Goal: Task Accomplishment & Management: Complete application form

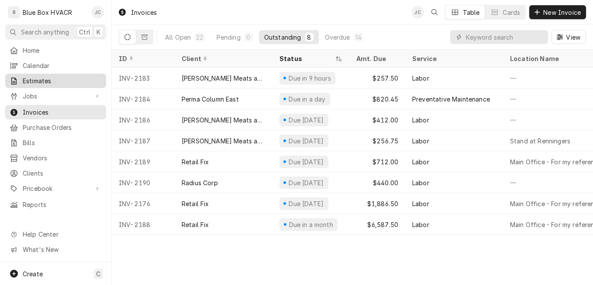
click at [45, 78] on span "Estimates" at bounding box center [62, 80] width 79 height 9
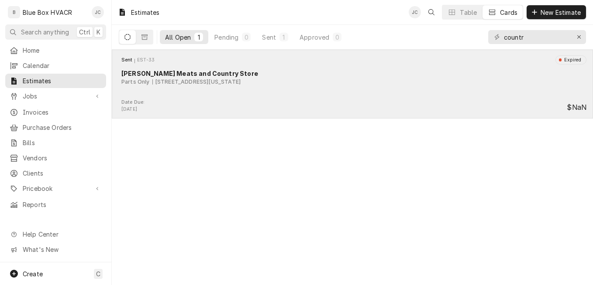
click at [388, 82] on div "Parts Only 660 Old U.S. 22, Lenhartsville, Pennsylvania 19534" at bounding box center [353, 82] width 465 height 8
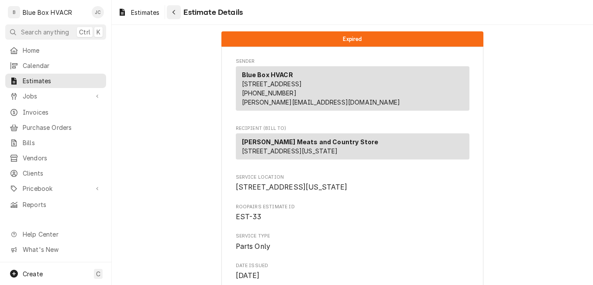
click at [172, 9] on div "Navigate back" at bounding box center [173, 12] width 9 height 9
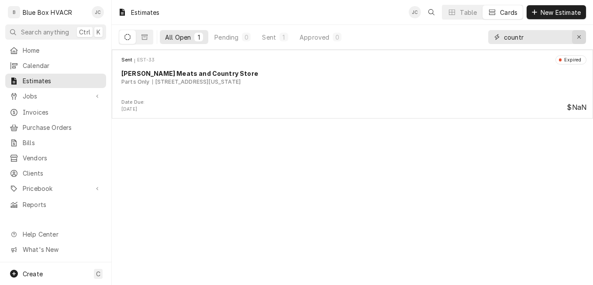
click at [581, 36] on icon "Erase input" at bounding box center [578, 37] width 5 height 6
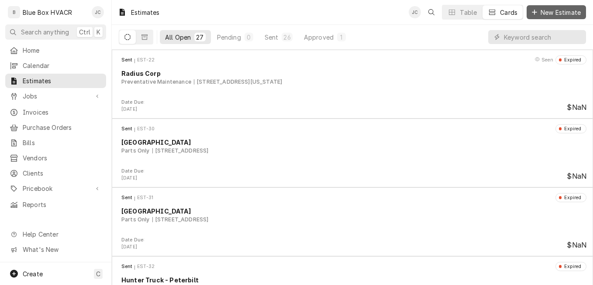
click at [559, 14] on span "New Estimate" at bounding box center [560, 12] width 44 height 9
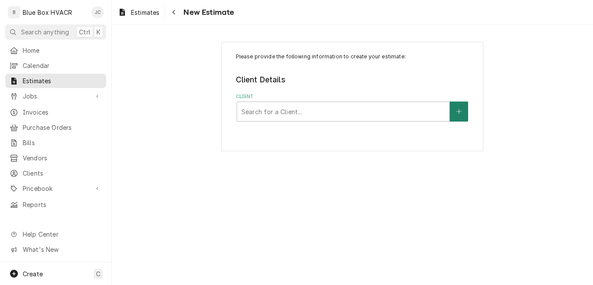
drag, startPoint x: 461, startPoint y: 115, endPoint x: 455, endPoint y: 117, distance: 6.1
click at [455, 117] on button "Client" at bounding box center [458, 112] width 18 height 20
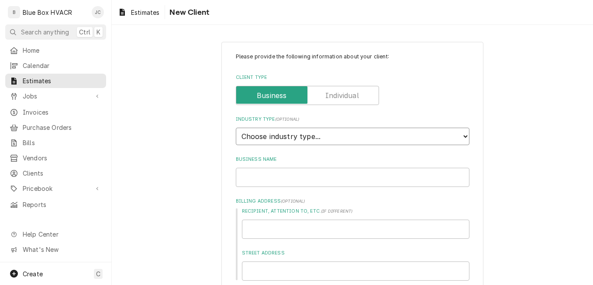
click at [310, 139] on select "Choose industry type... Residential Commercial Industrial Government" at bounding box center [352, 136] width 233 height 17
select select "2"
click at [236, 128] on select "Choose industry type... Residential Commercial Industrial Government" at bounding box center [352, 136] width 233 height 17
click at [280, 175] on input "Business Name" at bounding box center [352, 177] width 233 height 19
type textarea "x"
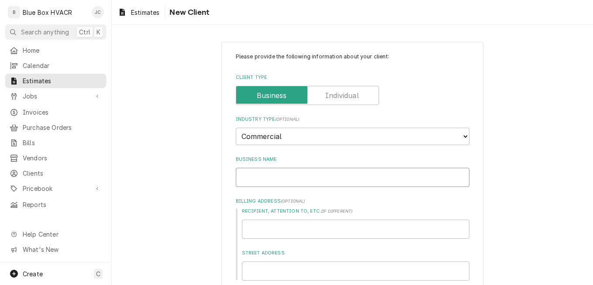
type input "D"
type textarea "x"
type input "DL"
type textarea "x"
type input "DLP"
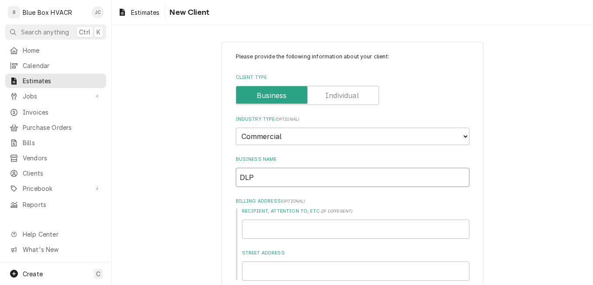
type textarea "x"
type input "DLP"
type textarea "x"
type input "DLP C"
type textarea "x"
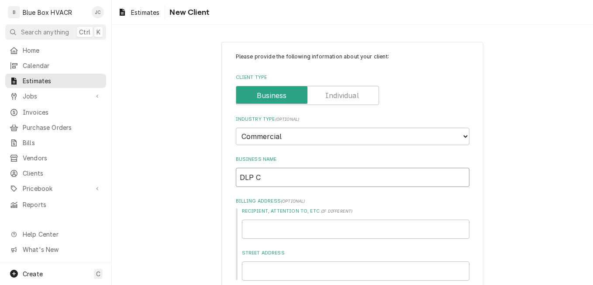
type input "DLP Ca"
type textarea "x"
type input "DLP Cap"
type textarea "x"
type input "DLP Capi"
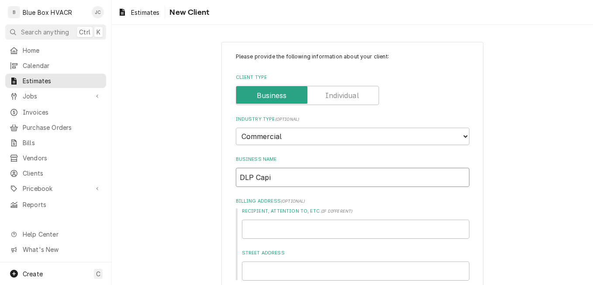
type textarea "x"
type input "DLP Capit"
type textarea "x"
type input "DLP Capital"
type textarea "x"
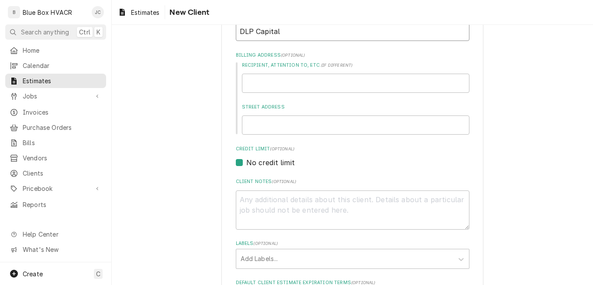
scroll to position [131, 0]
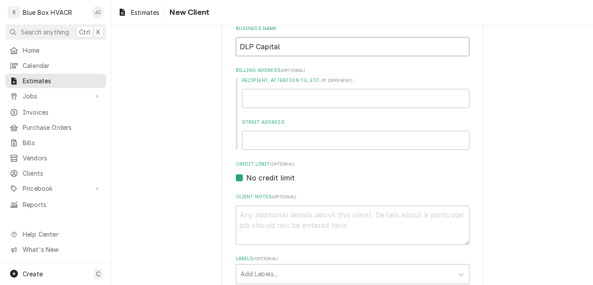
type input "DLP Capital"
click at [266, 101] on input "Recipient, Attention To, etc. ( if different )" at bounding box center [355, 98] width 227 height 19
type textarea "x"
type input "9"
type textarea "x"
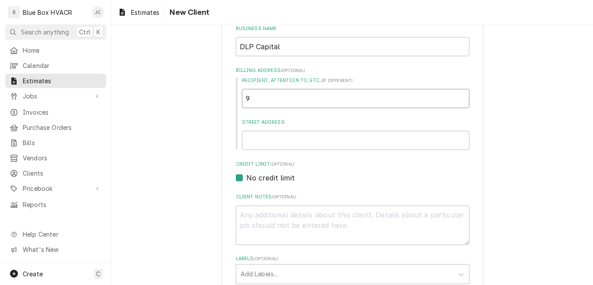
type input "95"
type textarea "x"
type input "95"
click at [266, 101] on input "95" at bounding box center [355, 98] width 227 height 19
type textarea "x"
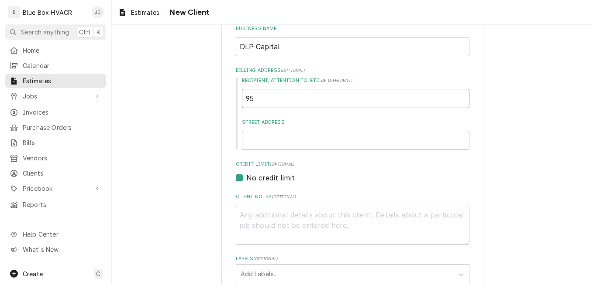
type input "95"
type textarea "x"
type input "95 h"
type textarea "x"
type input "95 hi"
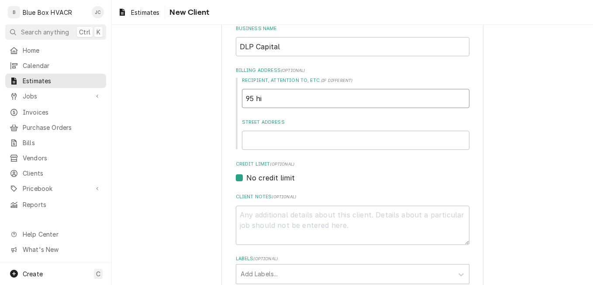
type textarea "x"
type input "95 hig"
type textarea "x"
type input "95 high"
type textarea "x"
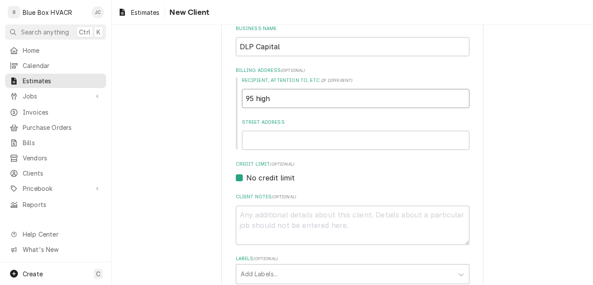
type input "95 hig"
type textarea "x"
type input "95 hi"
type textarea "x"
type input "95 h"
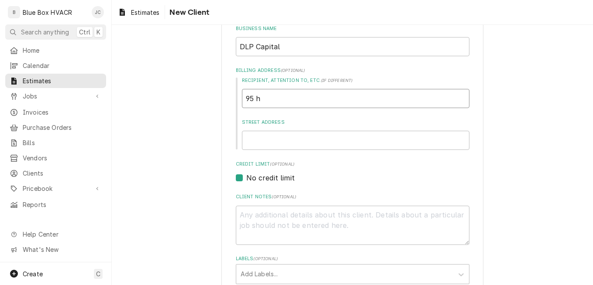
type textarea "x"
type input "95"
type textarea "x"
type input "95"
type textarea "x"
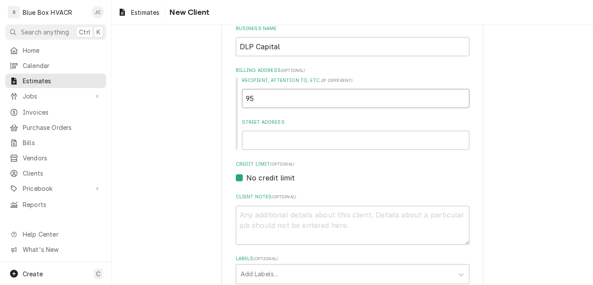
type input "9"
type textarea "x"
click at [268, 143] on input "Street Address" at bounding box center [355, 140] width 227 height 19
type textarea "x"
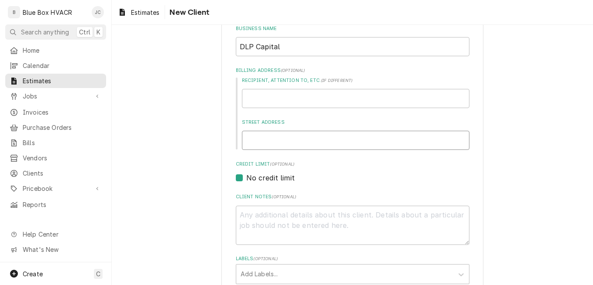
type input "9"
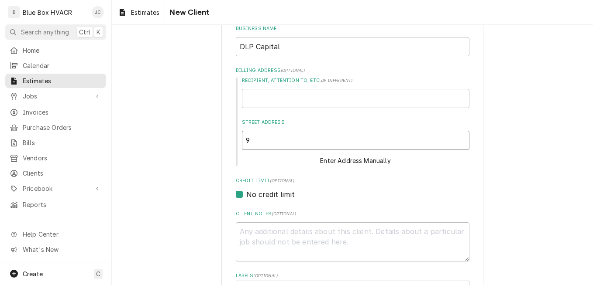
type textarea "x"
type input "95"
type textarea "x"
type input "95"
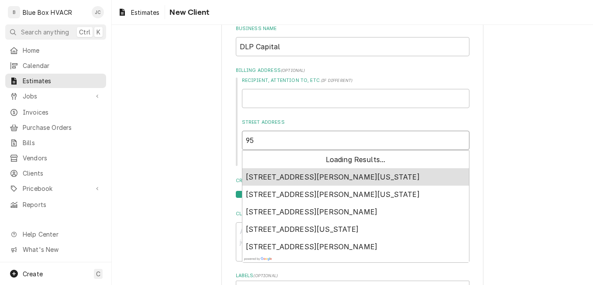
type textarea "x"
type input "95 h"
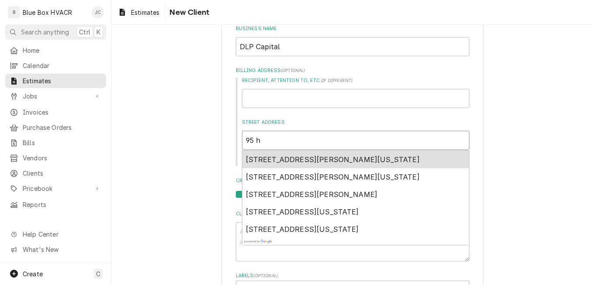
type textarea "x"
type input "95 hi"
type textarea "x"
type input "95 hig"
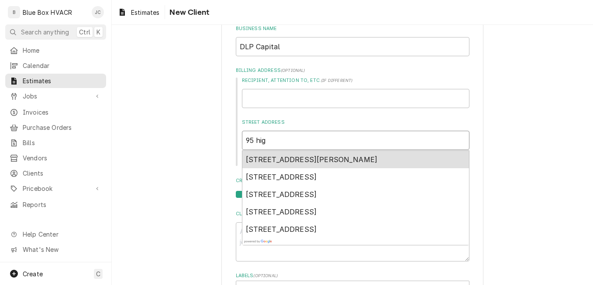
type textarea "x"
type input "95 high"
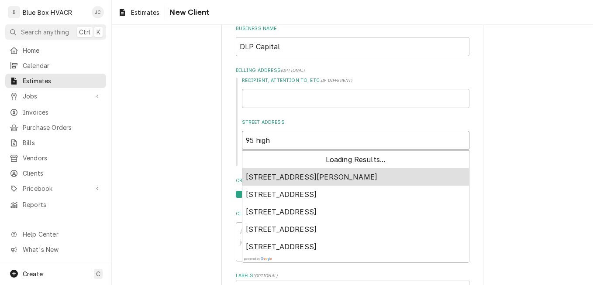
type textarea "x"
type input "95 highl"
type textarea "x"
type input "95 highla"
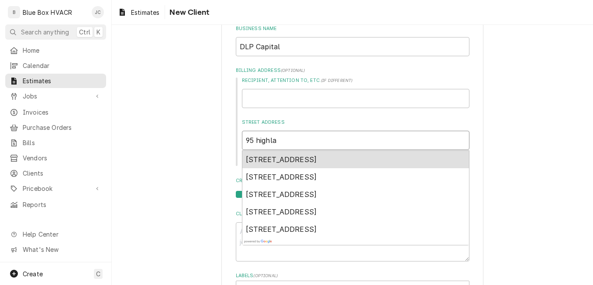
type textarea "x"
type input "95 highlan"
type textarea "x"
type input "95 highland"
type textarea "x"
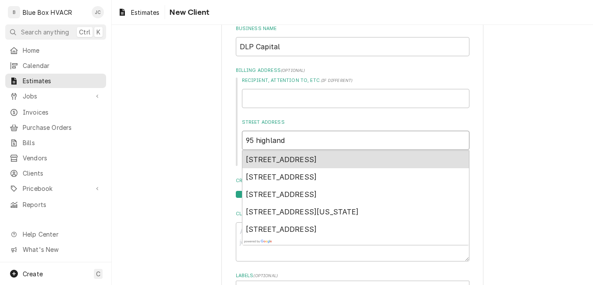
type input "95 highlands"
type textarea "x"
type input "95 highlands"
type textarea "x"
type input "95 highlands a"
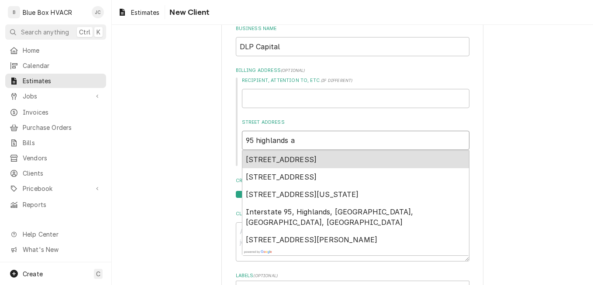
type textarea "x"
type input "[STREET_ADDRESS]"
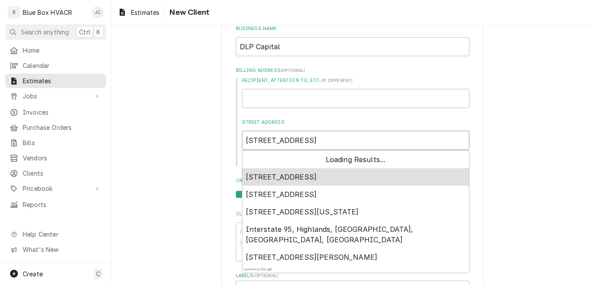
type textarea "x"
type input "[STREET_ADDRESS]"
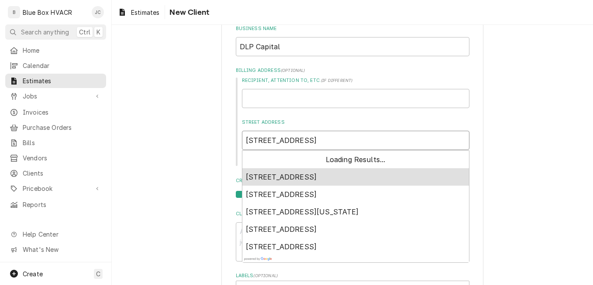
type textarea "x"
type input "[STREET_ADDRESS]"
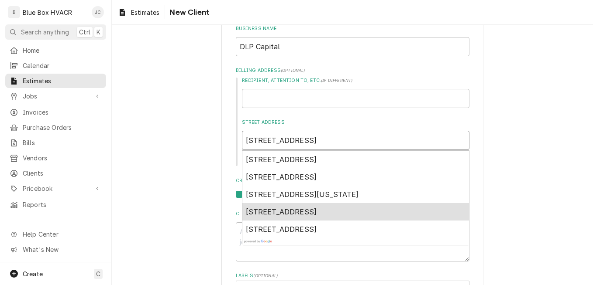
click at [272, 215] on span "[STREET_ADDRESS]" at bounding box center [281, 212] width 71 height 9
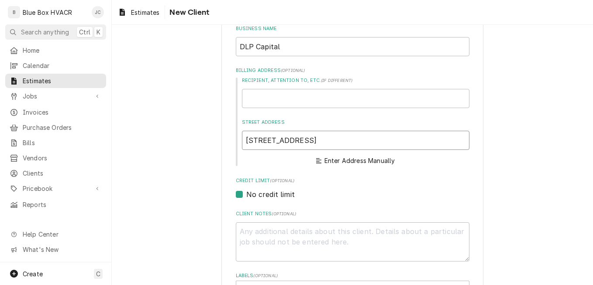
type textarea "x"
type input "[STREET_ADDRESS]"
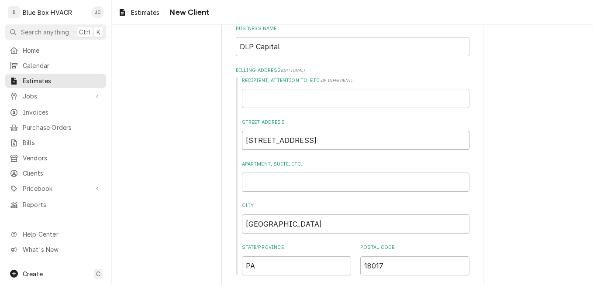
type textarea "x"
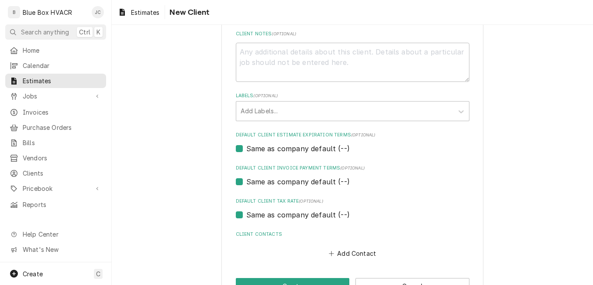
scroll to position [448, 0]
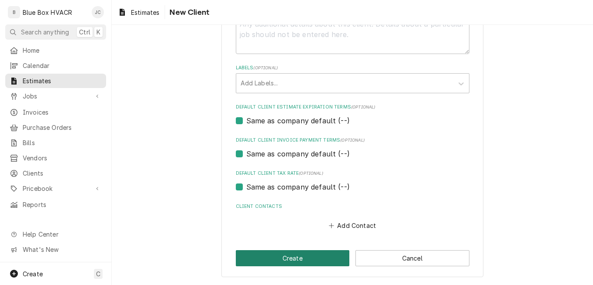
type input "[STREET_ADDRESS]"
click at [311, 257] on button "Create" at bounding box center [293, 258] width 114 height 16
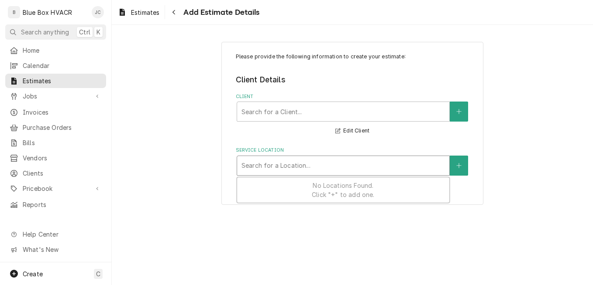
click at [301, 164] on div "Service Location" at bounding box center [342, 166] width 203 height 16
click at [453, 169] on button "Service Location" at bounding box center [458, 166] width 18 height 20
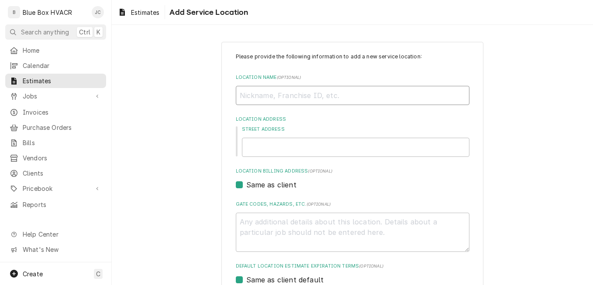
click at [271, 99] on input "Location Name ( optional )" at bounding box center [352, 95] width 233 height 19
type textarea "x"
type input "M"
type textarea "x"
type input "Ma"
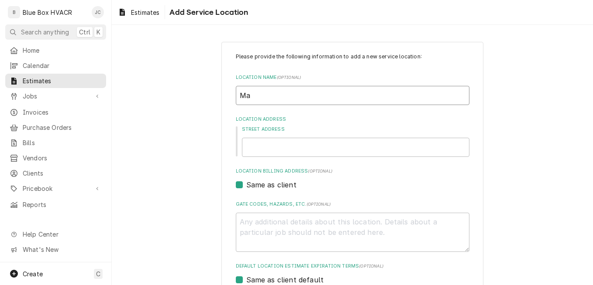
type textarea "x"
type input "Mai"
type textarea "x"
type input "Main"
type textarea "x"
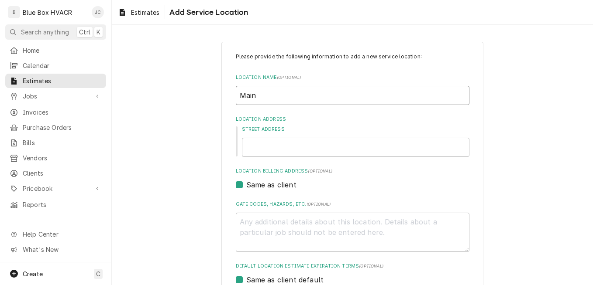
type input "Main"
type textarea "x"
type input "Main O"
type textarea "x"
type input "Main Of"
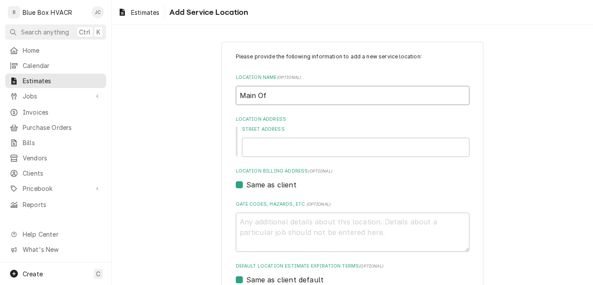
type textarea "x"
type input "Main Off"
type textarea "x"
type input "Main Offi"
type textarea "x"
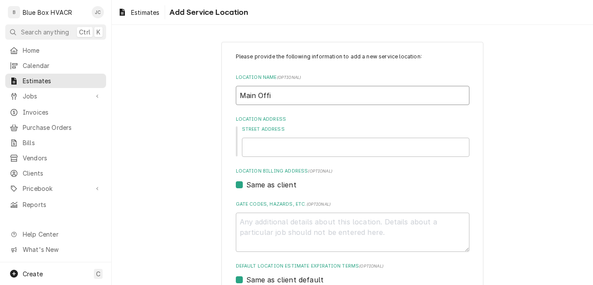
type input "Main Offic"
type textarea "x"
type input "Main Office"
type textarea "x"
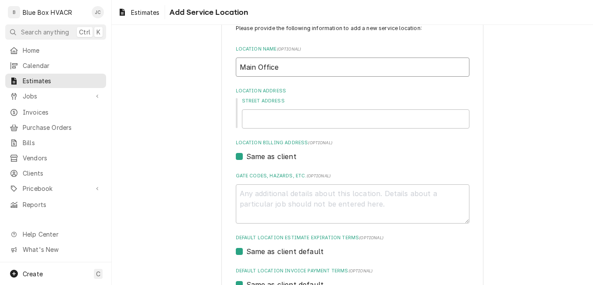
scroll to position [44, 0]
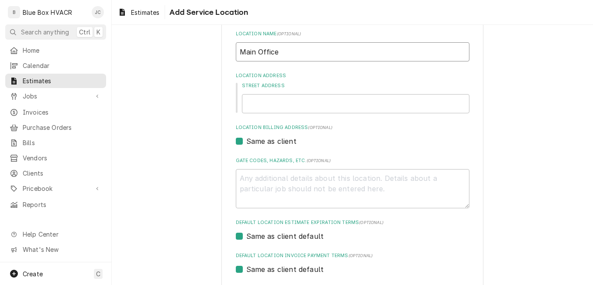
type input "Main Office"
click at [280, 106] on input "Street Address" at bounding box center [355, 103] width 227 height 19
type textarea "x"
type input "9"
type textarea "x"
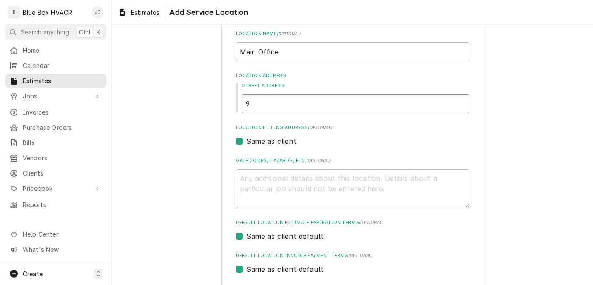
type input "95"
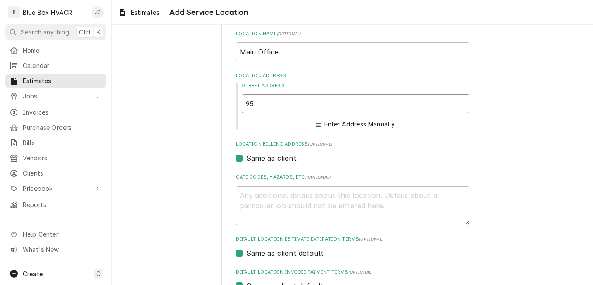
type textarea "x"
type input "95"
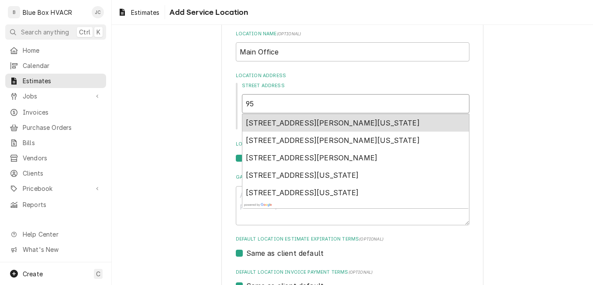
type textarea "x"
type input "95 h"
type textarea "x"
type input "95 hi"
type textarea "x"
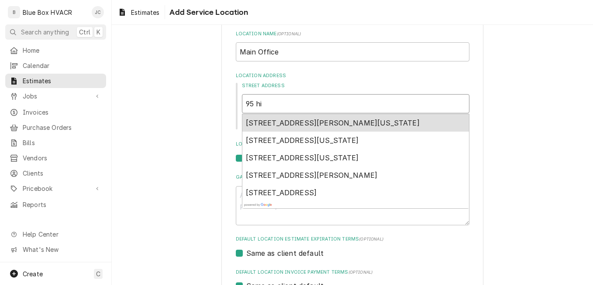
type input "95 hig"
type textarea "x"
type input "95 high"
type textarea "x"
type input "95 highl"
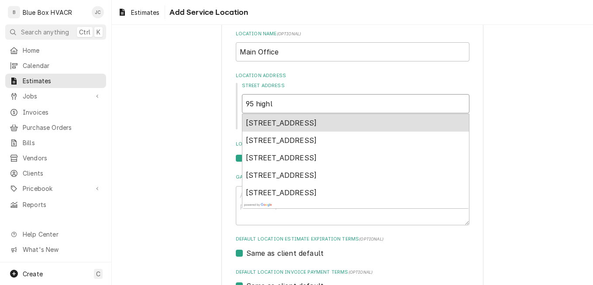
type textarea "x"
type input "95 highla"
type textarea "x"
type input "95 highlan"
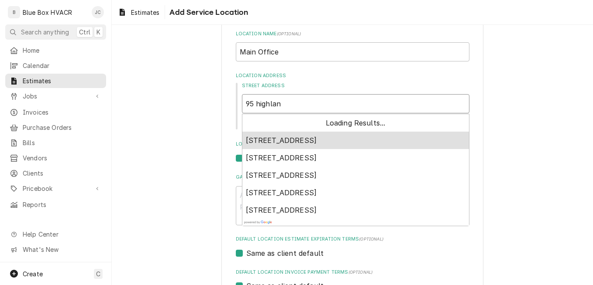
type textarea "x"
type input "95 highland"
type textarea "x"
type input "95 highland"
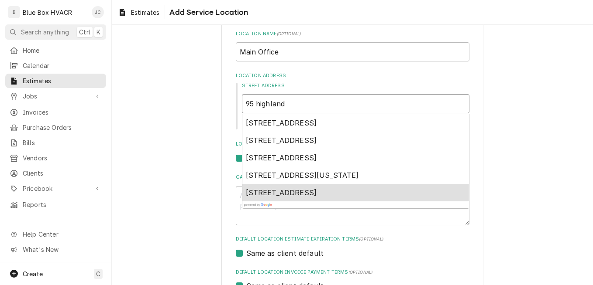
click at [311, 195] on span "[STREET_ADDRESS]" at bounding box center [281, 192] width 71 height 9
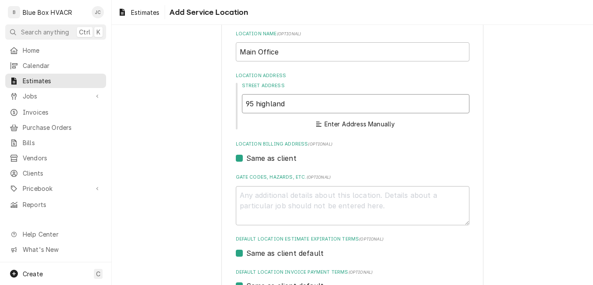
type textarea "x"
type input "[STREET_ADDRESS]"
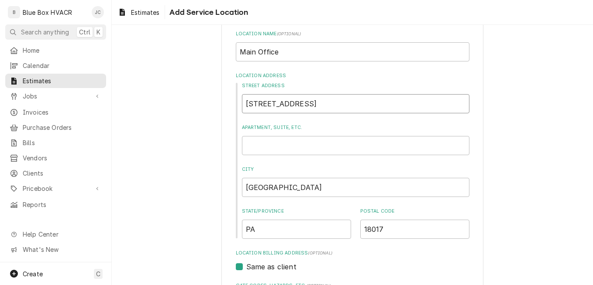
type textarea "x"
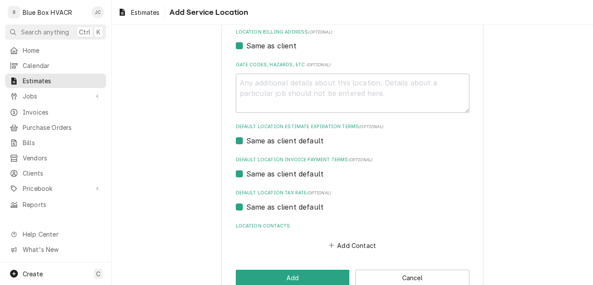
scroll to position [284, 0]
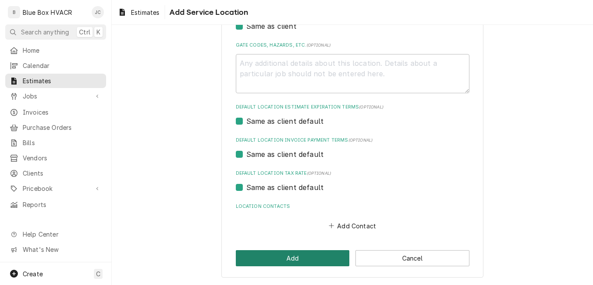
type input "[STREET_ADDRESS]"
click at [282, 259] on button "Add" at bounding box center [293, 258] width 114 height 16
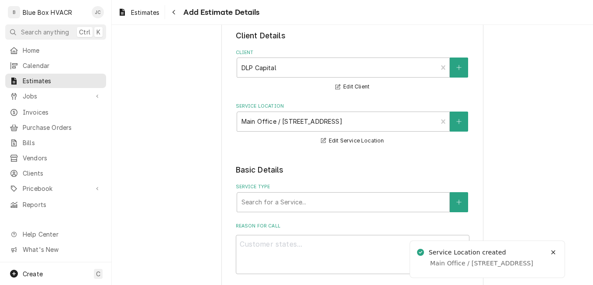
scroll to position [44, 0]
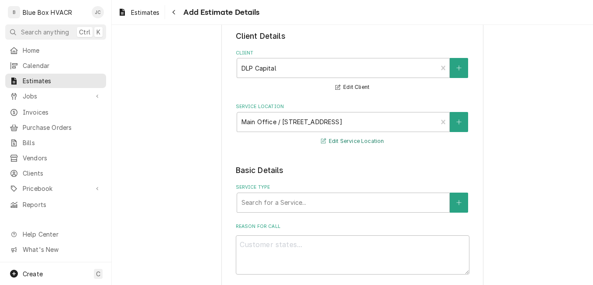
click at [346, 140] on button "Edit Service Location" at bounding box center [352, 141] width 66 height 11
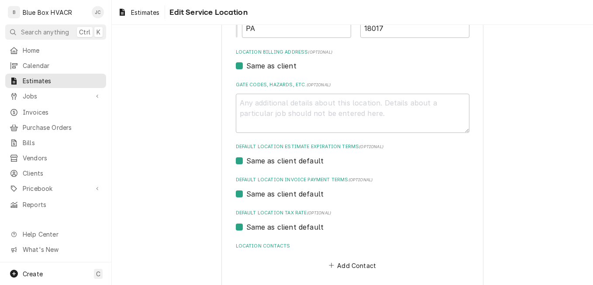
scroll to position [284, 0]
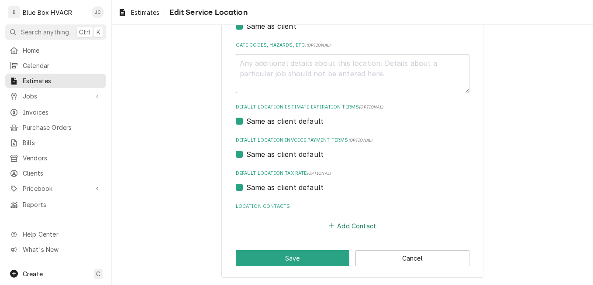
click at [342, 227] on button "Add Contact" at bounding box center [352, 226] width 50 height 12
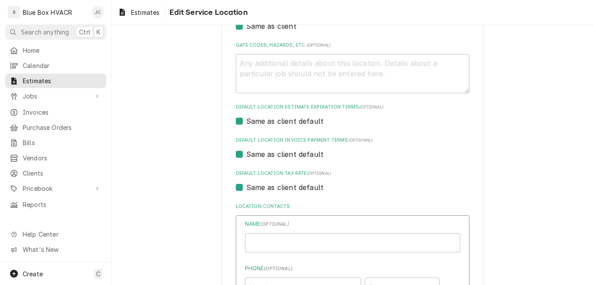
type textarea "x"
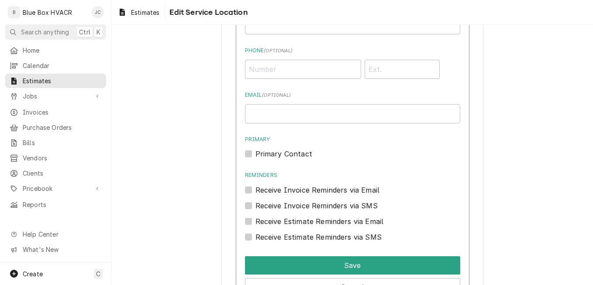
scroll to position [415, 0]
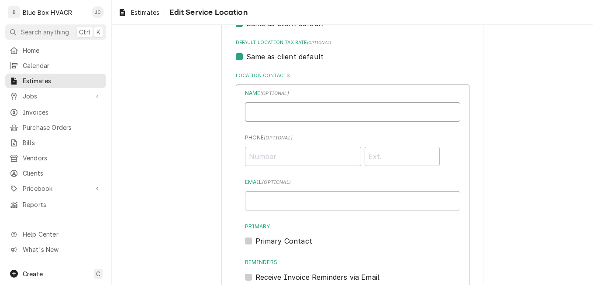
click at [284, 117] on input "Location Name ( optional )" at bounding box center [352, 112] width 215 height 19
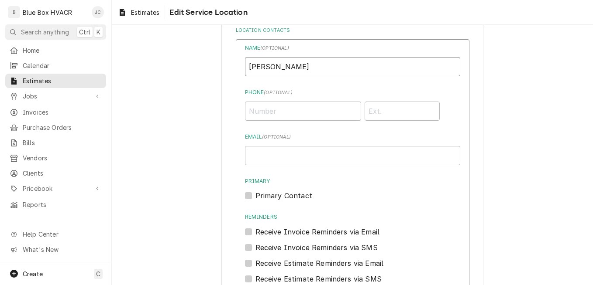
scroll to position [459, 0]
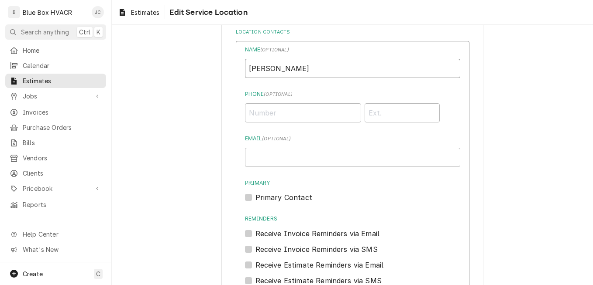
type input "[PERSON_NAME]"
click at [282, 117] on input "Phone ( optional )" at bounding box center [303, 112] width 116 height 19
type input "[PHONE_NUMBER]"
click at [320, 154] on input "Email ( optional )" at bounding box center [352, 157] width 215 height 19
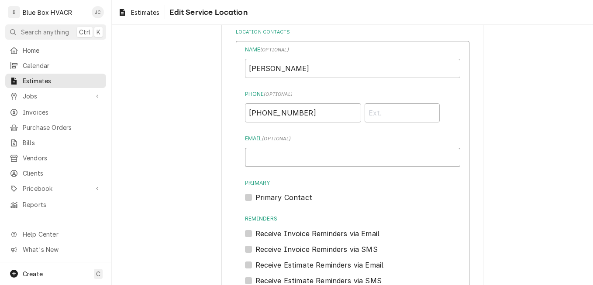
click at [253, 156] on input "Email ( optional )" at bounding box center [352, 157] width 215 height 19
paste input "[PERSON_NAME][EMAIL_ADDRESS][PERSON_NAME][DOMAIN_NAME]"
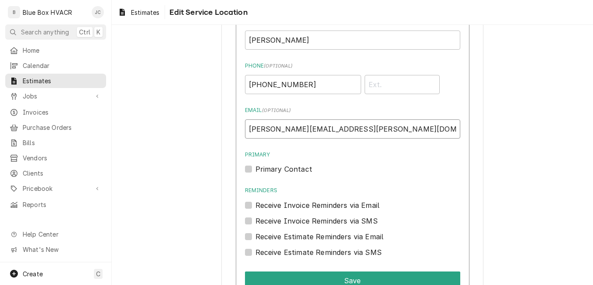
scroll to position [503, 0]
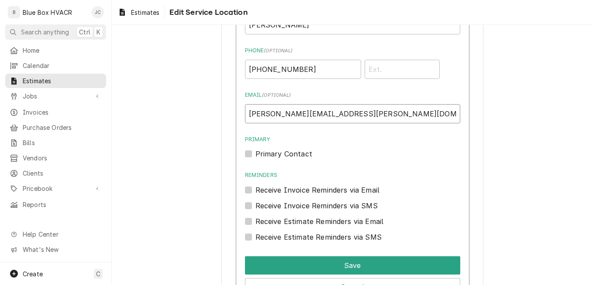
type input "[PERSON_NAME][EMAIL_ADDRESS][PERSON_NAME][DOMAIN_NAME]"
click at [283, 154] on label "Primary Contact" at bounding box center [283, 154] width 57 height 10
click at [283, 154] on input "Primary" at bounding box center [362, 158] width 215 height 19
checkbox input "true"
click at [291, 192] on label "Receive Invoice Reminders via Email" at bounding box center [317, 190] width 124 height 10
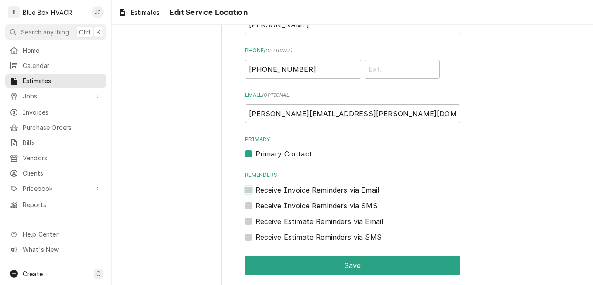
click at [291, 192] on input "Reminders" at bounding box center [362, 194] width 215 height 19
checkbox input "true"
click at [294, 217] on label "Receive Estimate Reminders via Email" at bounding box center [319, 221] width 128 height 10
click at [294, 217] on input "Contact Edit Form" at bounding box center [362, 225] width 215 height 19
checkbox input "true"
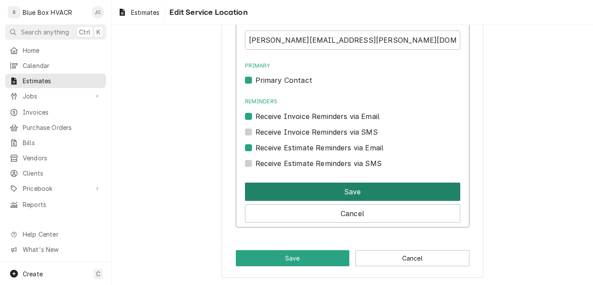
click at [345, 193] on button "Save" at bounding box center [352, 192] width 215 height 18
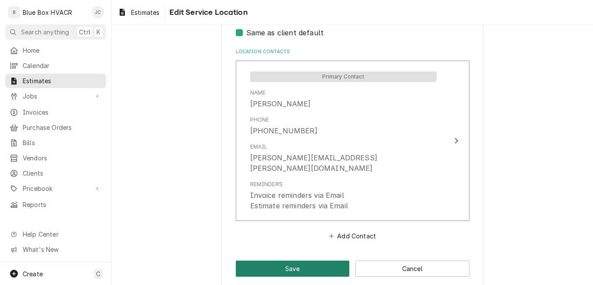
click at [310, 261] on button "Save" at bounding box center [293, 269] width 114 height 16
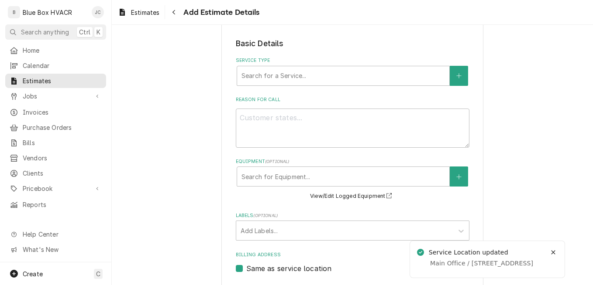
scroll to position [175, 0]
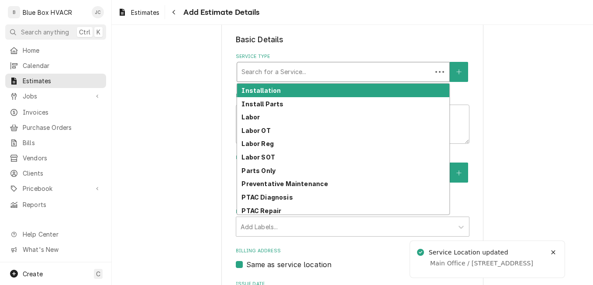
click at [291, 75] on div "Service Type" at bounding box center [334, 72] width 186 height 16
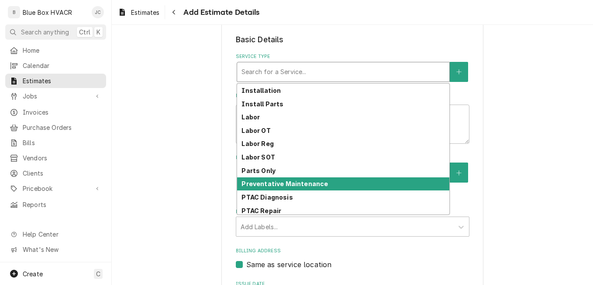
click at [279, 189] on div "Preventative Maintenance" at bounding box center [343, 185] width 212 height 14
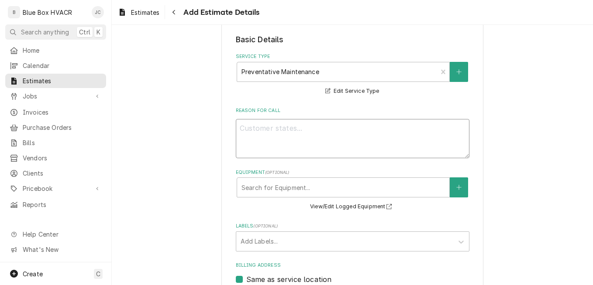
click at [308, 137] on textarea "Reason For Call" at bounding box center [352, 138] width 233 height 39
type textarea "x"
type textarea "P"
type textarea "x"
type textarea "PM"
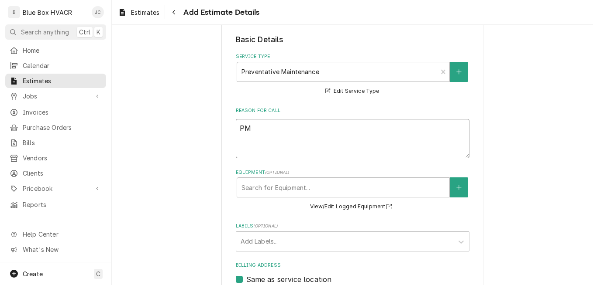
type textarea "x"
type textarea "PM"
type textarea "x"
type textarea "PM P"
type textarea "x"
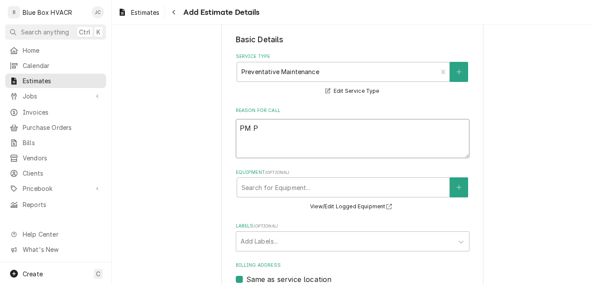
type textarea "PM Pr"
type textarea "x"
type textarea "PM Pro"
type textarea "x"
type textarea "PM Prog"
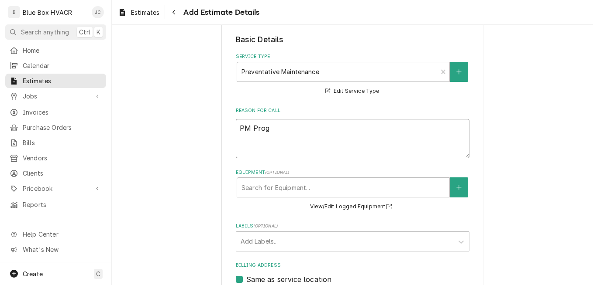
type textarea "x"
type textarea "PM Progr"
type textarea "x"
type textarea "PM Progra"
type textarea "x"
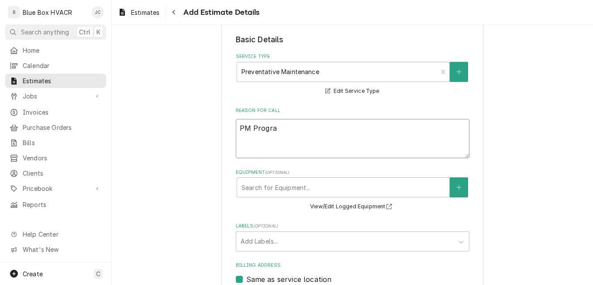
type textarea "PM Program"
type textarea "x"
type textarea "PM Program"
type textarea "x"
type textarea "PM Program f"
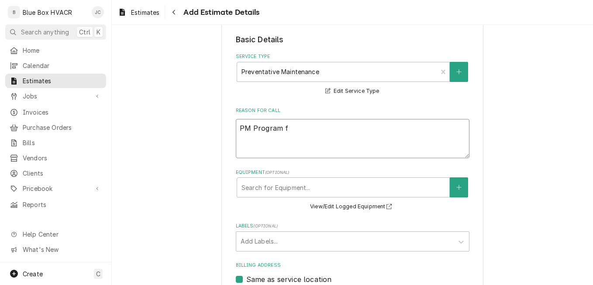
type textarea "x"
type textarea "PM Program fo"
type textarea "x"
type textarea "PM Program for"
type textarea "x"
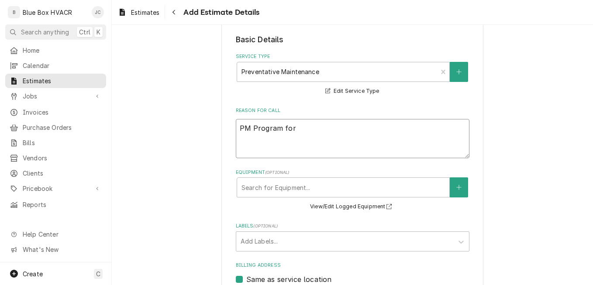
type textarea "PM Program for"
type textarea "x"
type textarea "PM Program for t"
type textarea "x"
type textarea "PM Program for th"
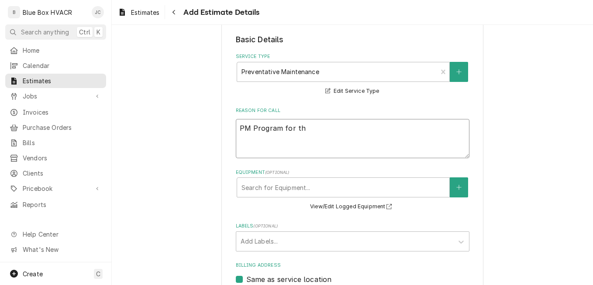
type textarea "x"
type textarea "PM Program for the"
type textarea "x"
type textarea "PM Program for the"
type textarea "x"
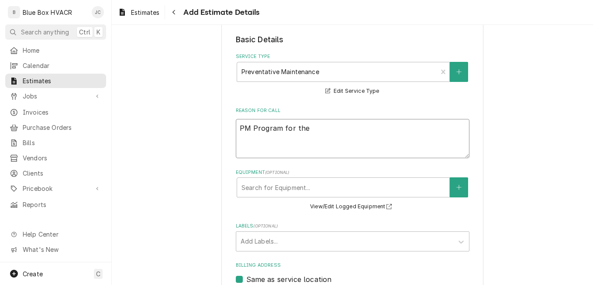
type textarea "PM Program for the R"
type textarea "x"
type textarea "PM Program for the RT"
type textarea "x"
type textarea "PM Program for the RTU"
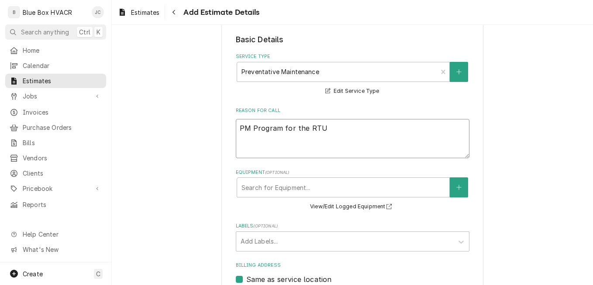
type textarea "x"
type textarea "PM Program for the RTUs"
type textarea "x"
type textarea "PM Program for the RTUs"
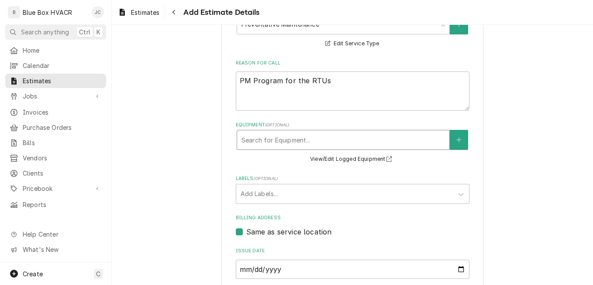
scroll to position [218, 0]
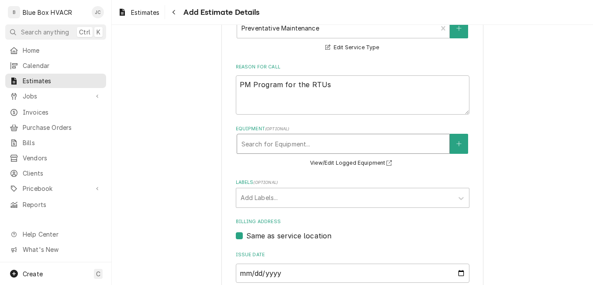
click at [277, 144] on div "Equipment" at bounding box center [342, 144] width 203 height 16
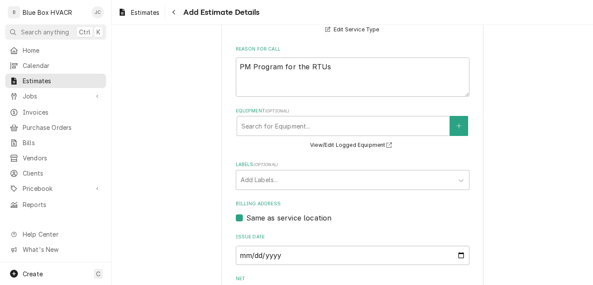
scroll to position [237, 0]
click at [450, 127] on button "Equipment" at bounding box center [458, 125] width 18 height 20
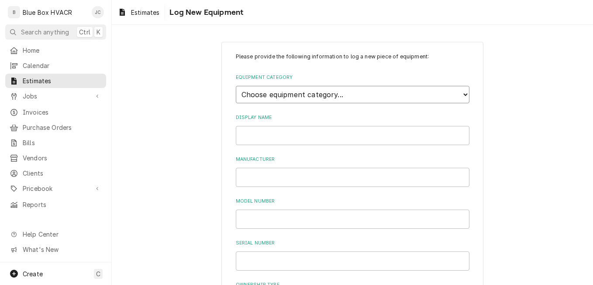
click at [327, 88] on select "Choose equipment category... Cooking Equipment Fryers Ice Machines Ovens and Ra…" at bounding box center [352, 94] width 233 height 17
click at [323, 93] on select "Choose equipment category... Cooking Equipment Fryers Ice Machines Ovens and Ra…" at bounding box center [352, 94] width 233 height 17
click at [323, 94] on select "Choose equipment category... Cooking Equipment Fryers Ice Machines Ovens and Ra…" at bounding box center [352, 94] width 233 height 17
click at [236, 86] on select "Choose equipment category... Cooking Equipment Fryers Ice Machines Ovens and Ra…" at bounding box center [352, 94] width 233 height 17
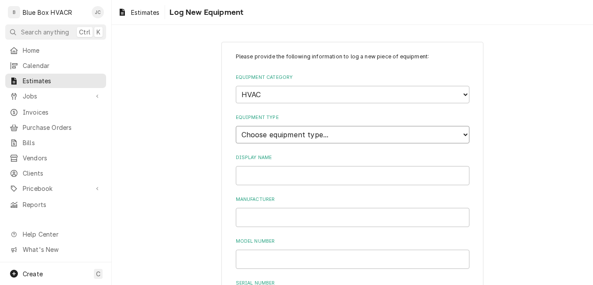
click at [298, 140] on select "Choose equipment type... Condenser Furnace Chiller Air Handler VRF Mini Split M…" at bounding box center [352, 134] width 233 height 17
click at [236, 126] on select "Choose equipment type... Condenser Furnace Chiller Air Handler VRF Mini Split M…" at bounding box center [352, 134] width 233 height 17
click at [274, 170] on input "Display Name" at bounding box center [352, 175] width 233 height 19
click at [276, 212] on input "Manufacturer" at bounding box center [352, 217] width 233 height 19
paste input "50P3=09063CHHX1627"
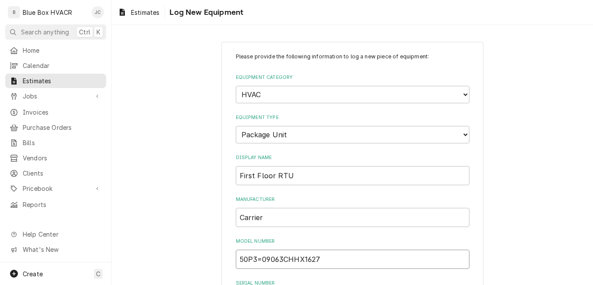
click at [258, 261] on input "50P3=09063CHHX1627" at bounding box center [352, 259] width 233 height 19
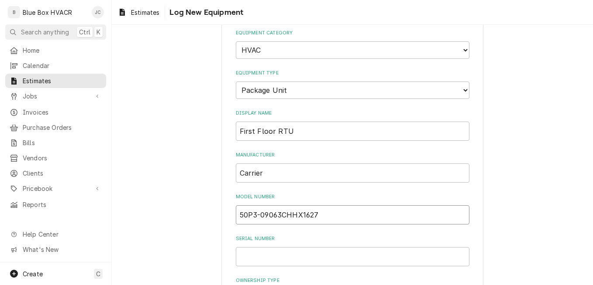
scroll to position [87, 0]
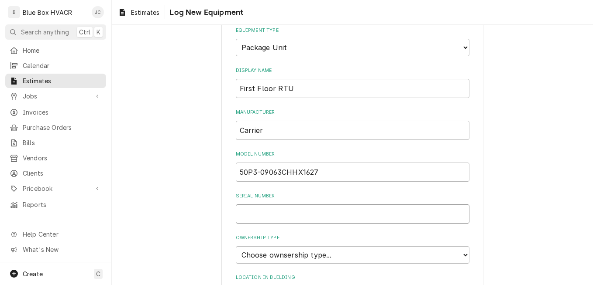
click at [302, 214] on input "Serial Number" at bounding box center [352, 214] width 233 height 19
paste input "0819U49221"
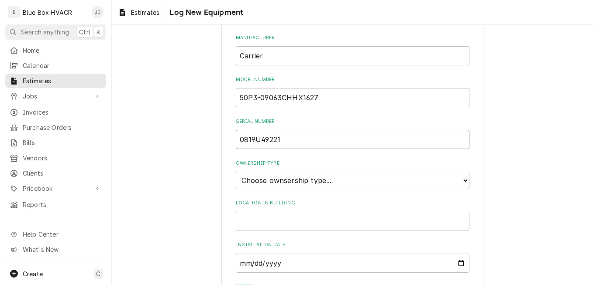
scroll to position [218, 0]
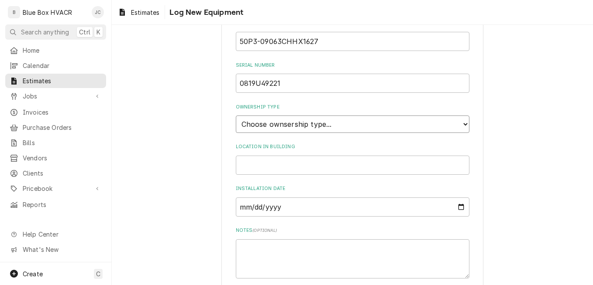
click at [321, 130] on select "Choose ownsership type... Unknown Owned Leased Rented" at bounding box center [352, 124] width 233 height 17
click at [236, 116] on select "Choose ownsership type... Unknown Owned Leased Rented" at bounding box center [352, 124] width 233 height 17
click at [308, 165] on input "Location in Building" at bounding box center [352, 165] width 233 height 19
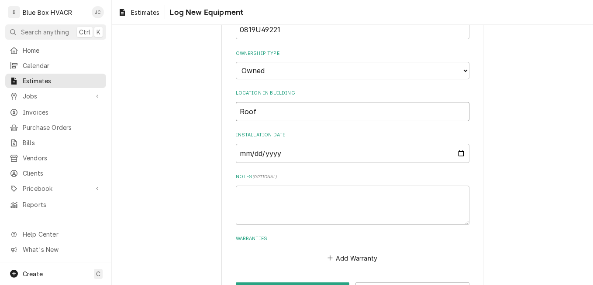
scroll to position [304, 0]
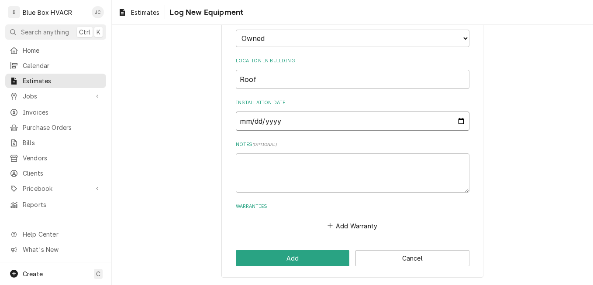
click at [295, 121] on input "Installation Date" at bounding box center [352, 121] width 233 height 19
click at [277, 163] on textarea "Notes ( optional )" at bounding box center [352, 173] width 233 height 39
paste textarea "009000706668"
